Goal: Obtain resource: Obtain resource

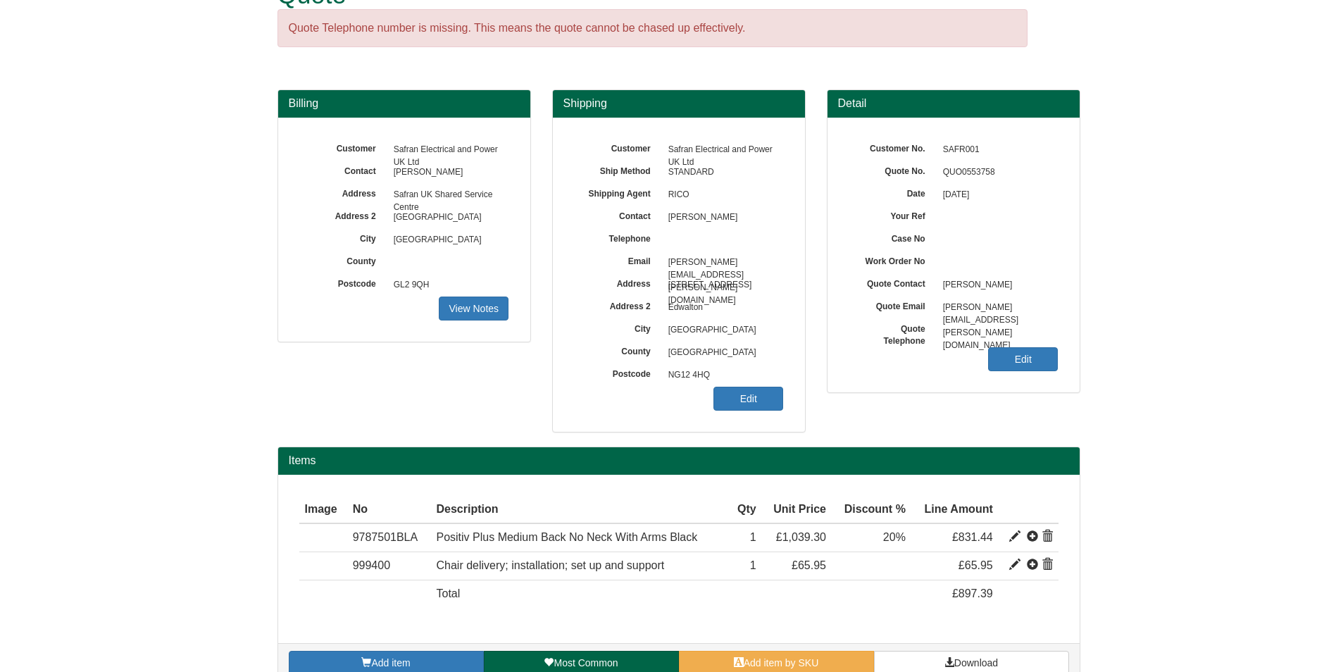
scroll to position [70, 0]
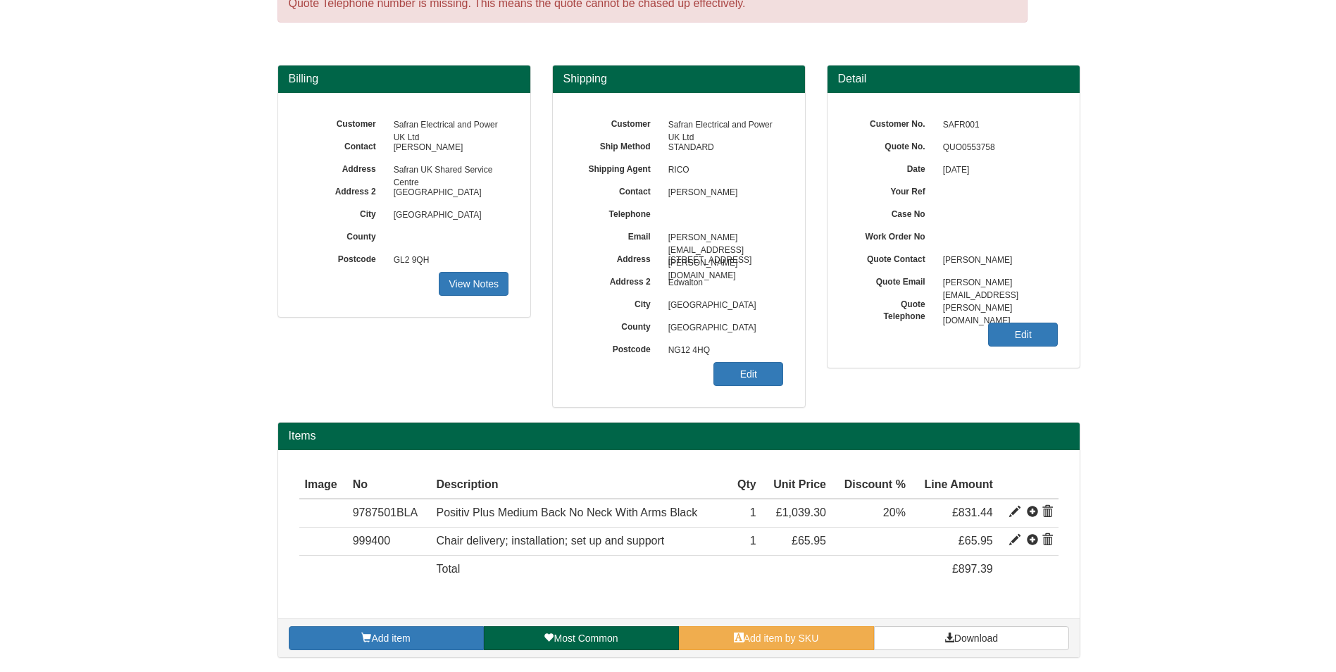
click at [795, 625] on div "Add item Most Common Add item by SKU Download" at bounding box center [678, 637] width 801 height 39
click at [795, 631] on link "Add item by SKU" at bounding box center [776, 638] width 195 height 24
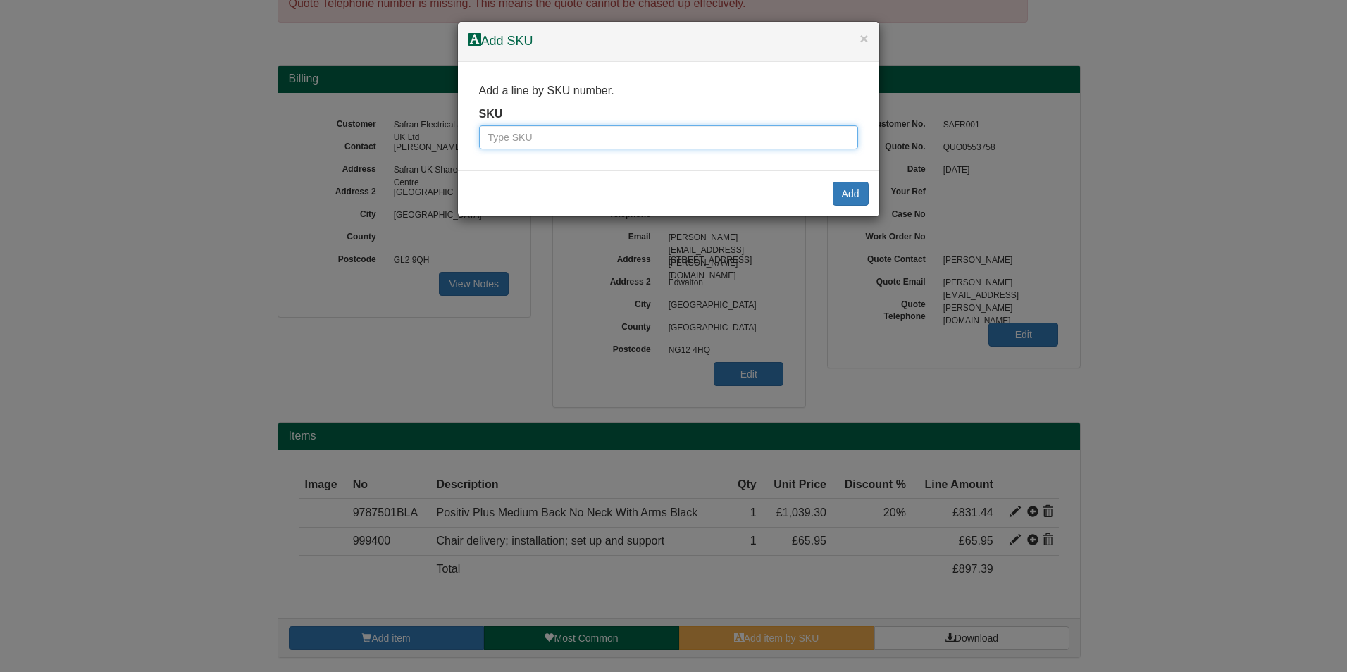
click at [753, 132] on input "text" at bounding box center [668, 137] width 379 height 24
type input "3533"
click at [871, 201] on div "Add" at bounding box center [668, 193] width 421 height 46
click at [856, 194] on button "Add" at bounding box center [850, 194] width 36 height 24
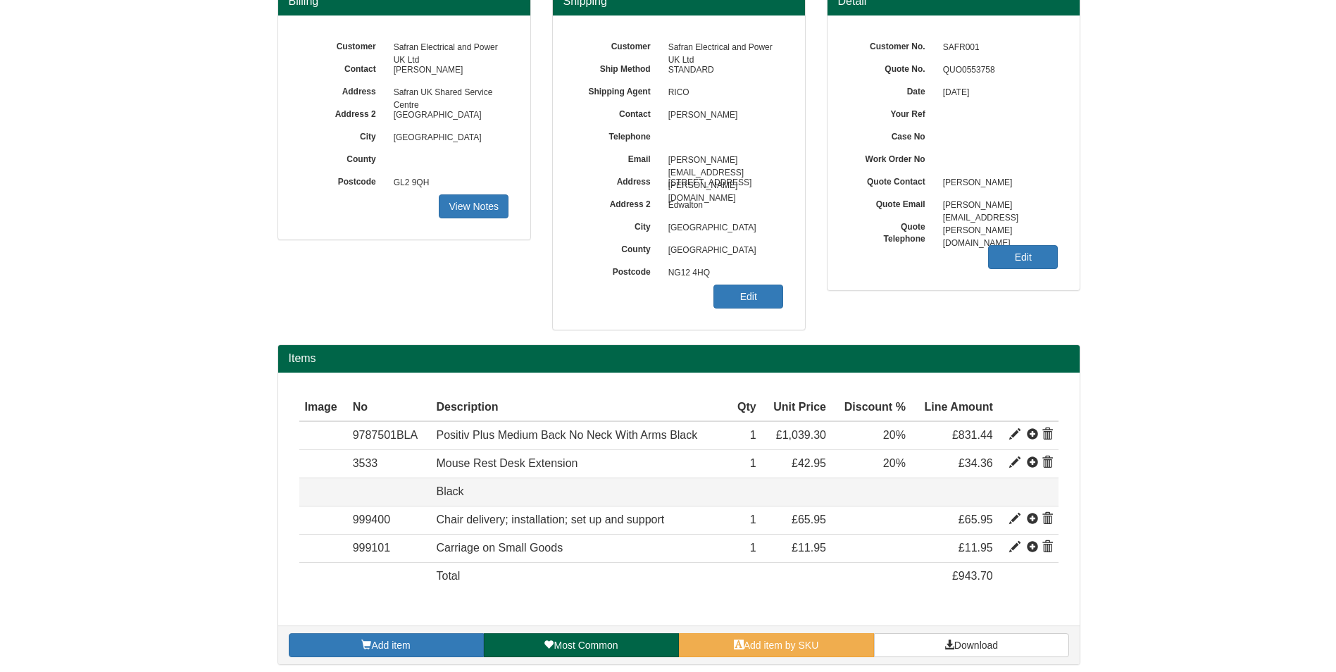
scroll to position [155, 0]
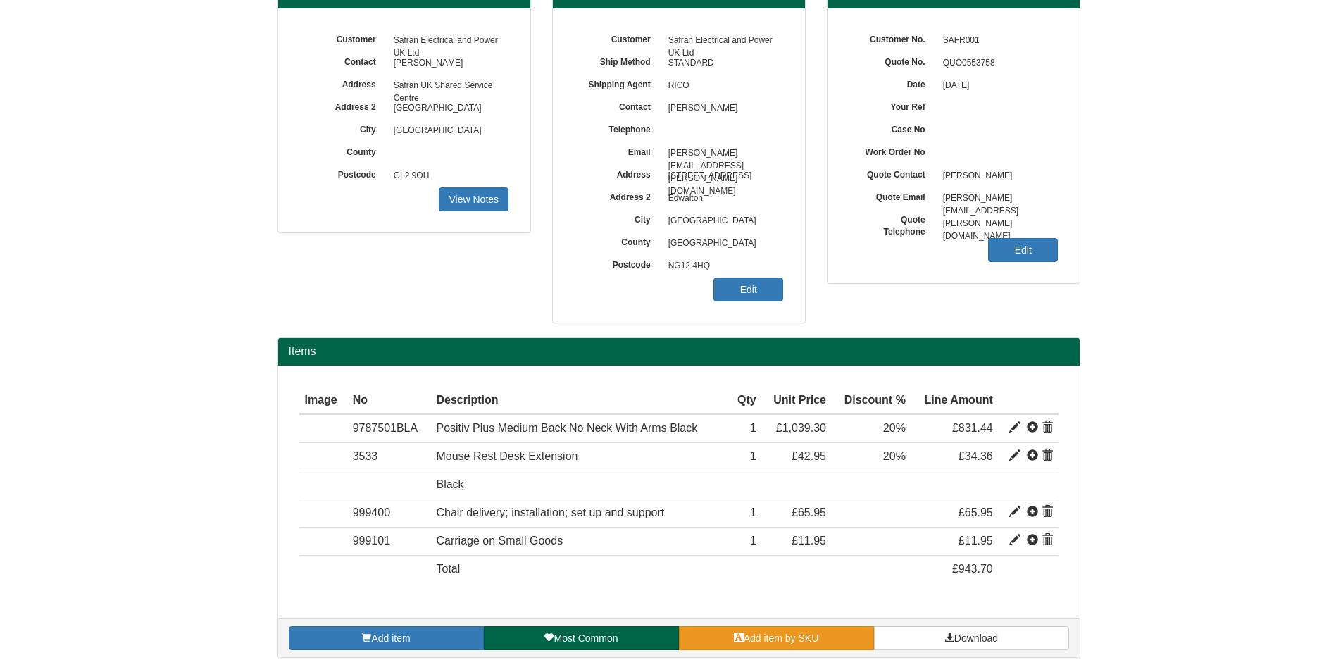
click at [706, 643] on link "Add item by SKU" at bounding box center [776, 638] width 195 height 24
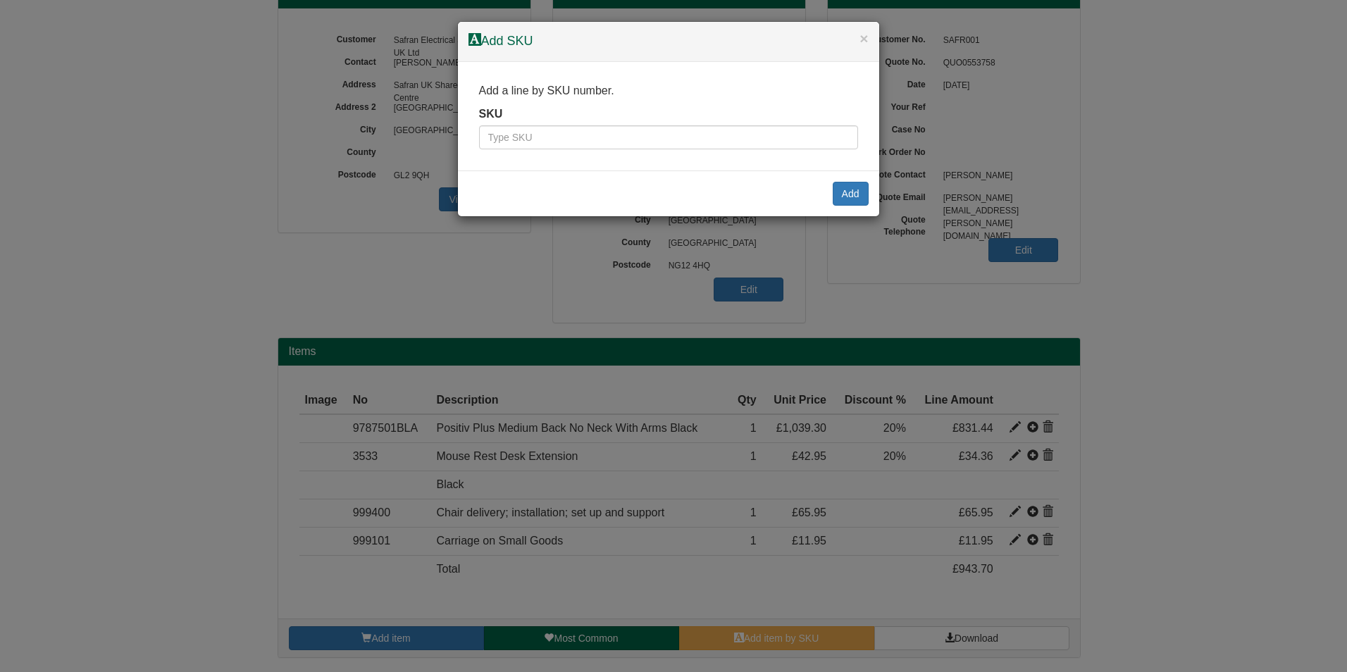
click at [650, 150] on div "Add a line by SKU number. SKU" at bounding box center [668, 116] width 421 height 109
click at [653, 142] on input "text" at bounding box center [668, 137] width 379 height 24
type input "3534"
click at [836, 190] on button "Add" at bounding box center [850, 194] width 36 height 24
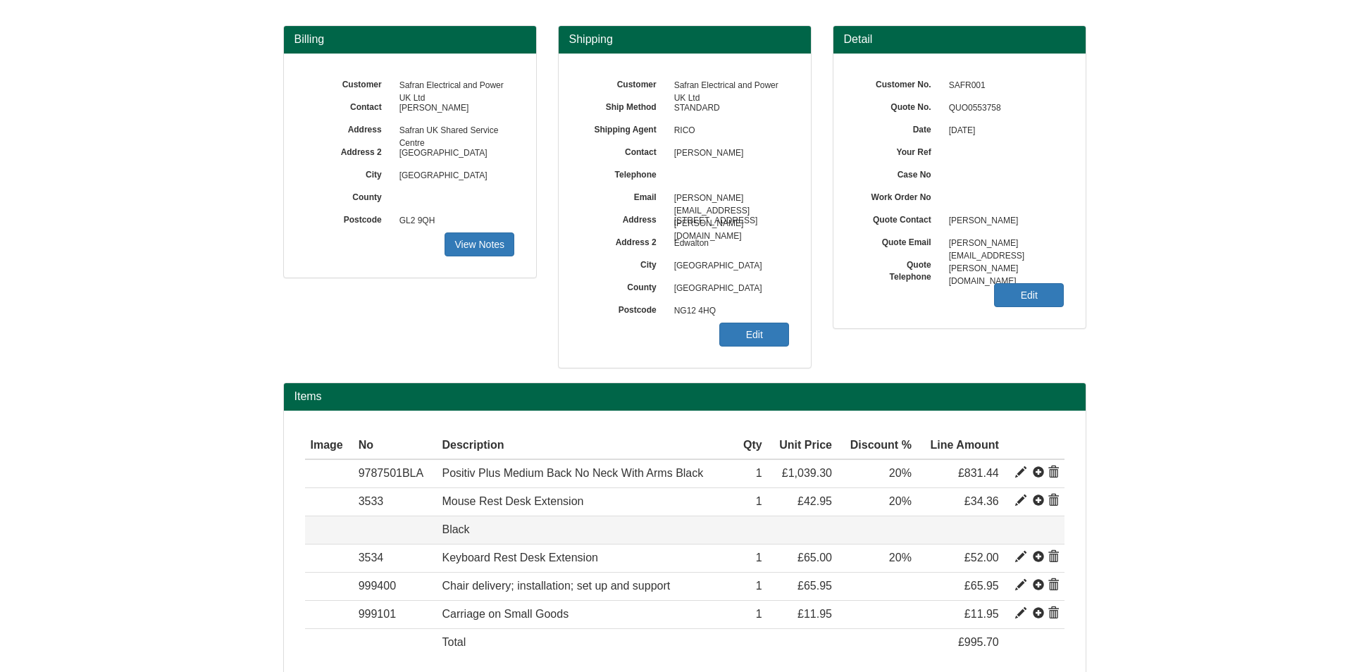
scroll to position [182, 0]
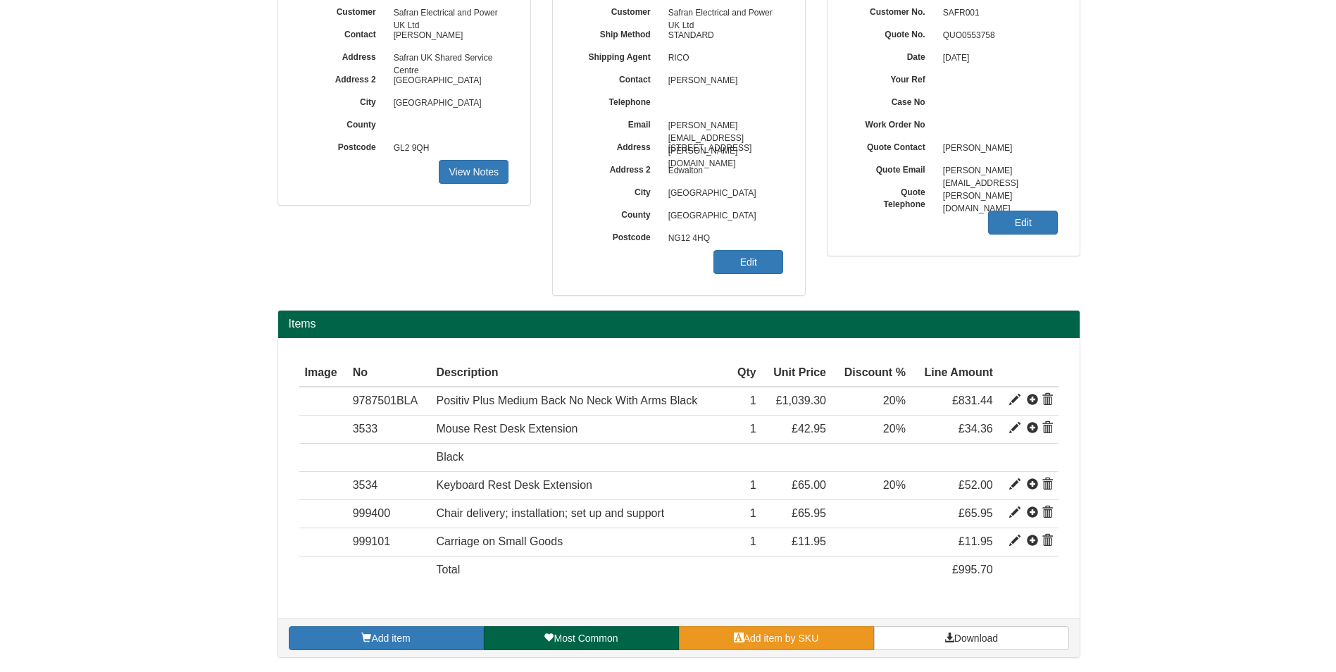
click at [775, 630] on link "Add item by SKU" at bounding box center [776, 638] width 195 height 24
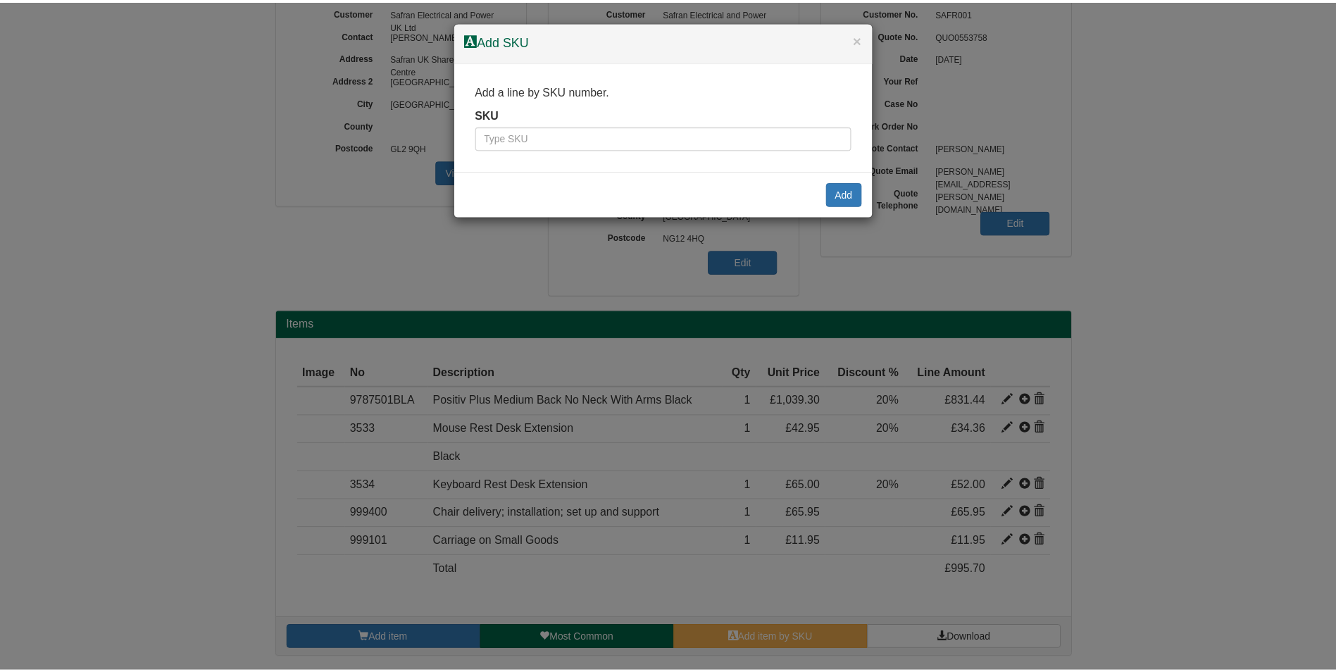
scroll to position [180, 0]
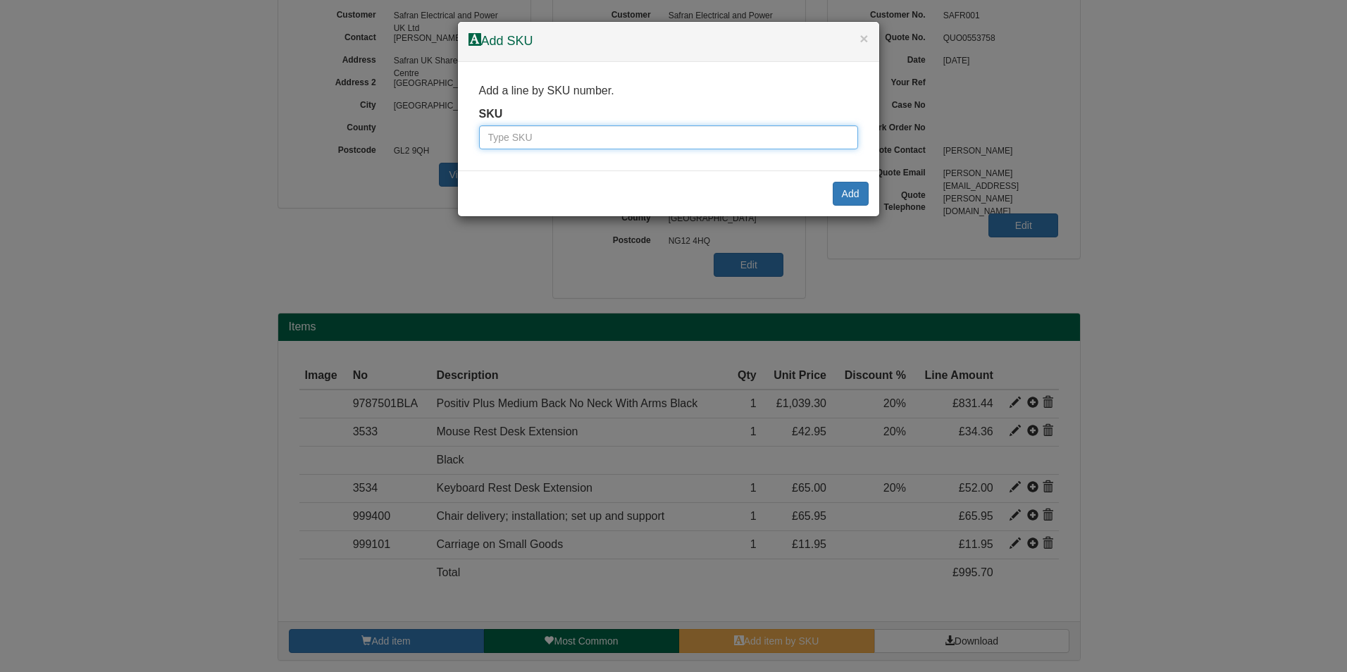
click at [682, 139] on input "text" at bounding box center [668, 137] width 379 height 24
paste input "2333024"
type input "2333024"
click at [837, 192] on button "Add" at bounding box center [850, 194] width 36 height 24
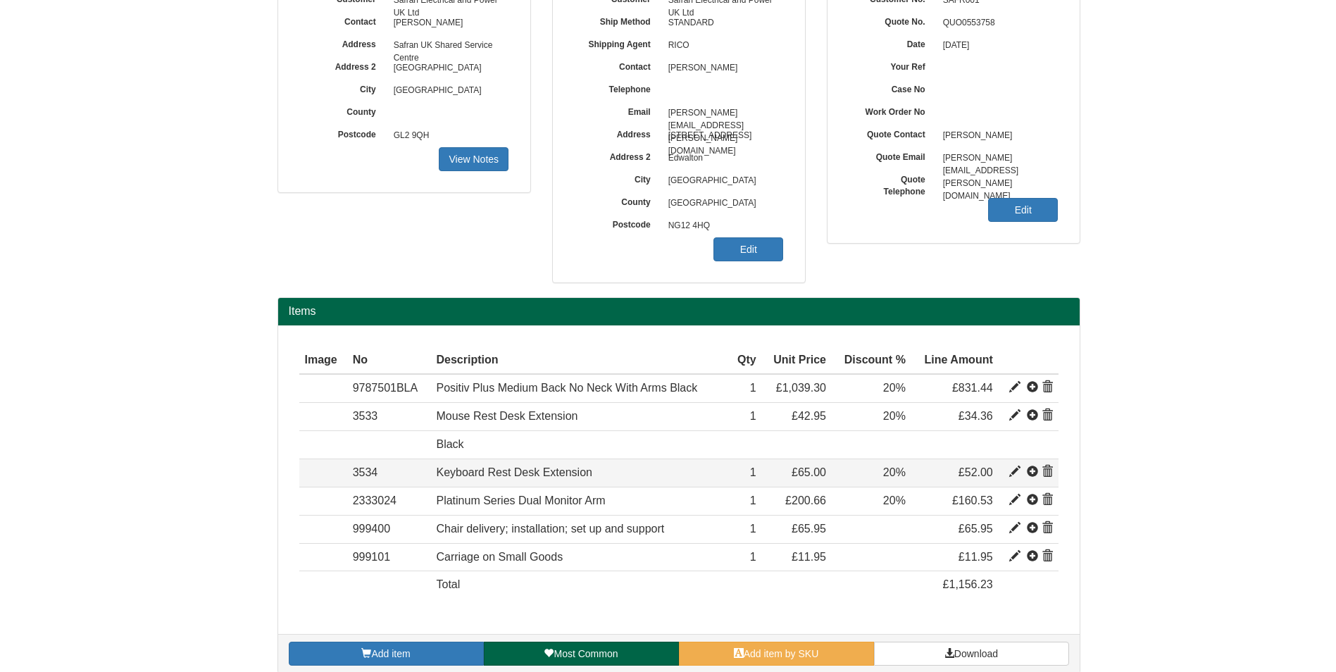
scroll to position [211, 0]
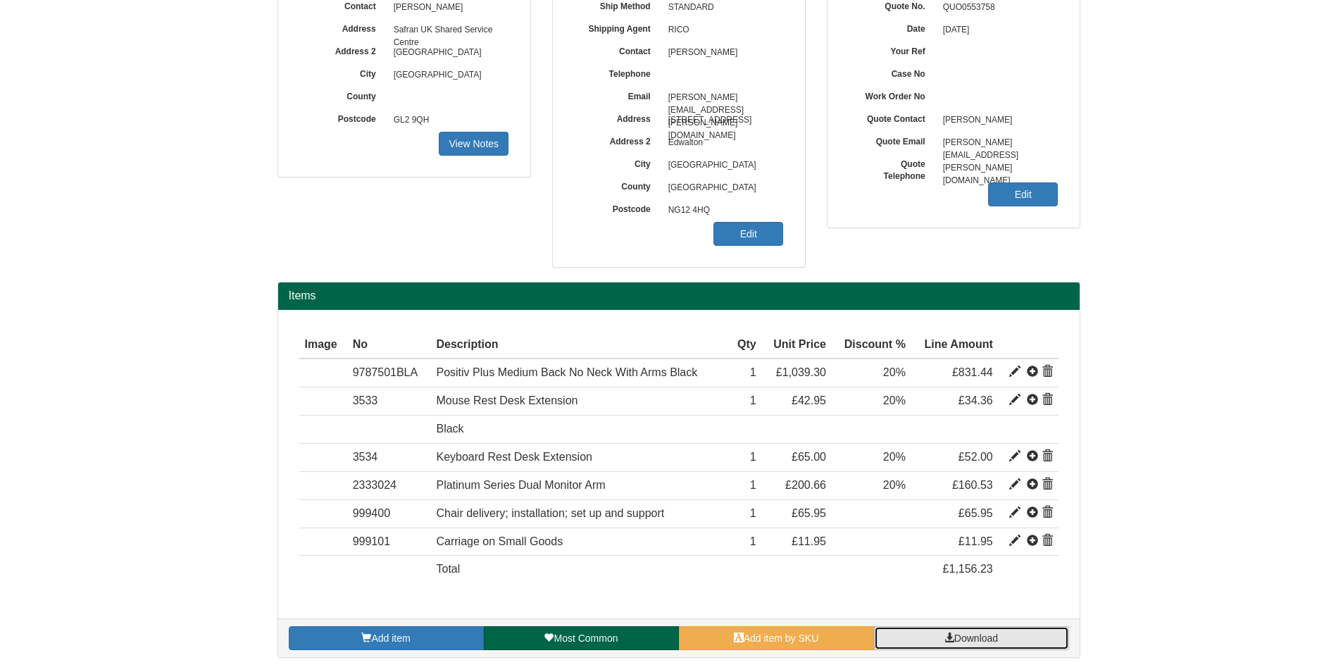
click at [1028, 638] on link "Download" at bounding box center [971, 638] width 195 height 24
